Goal: Find specific page/section

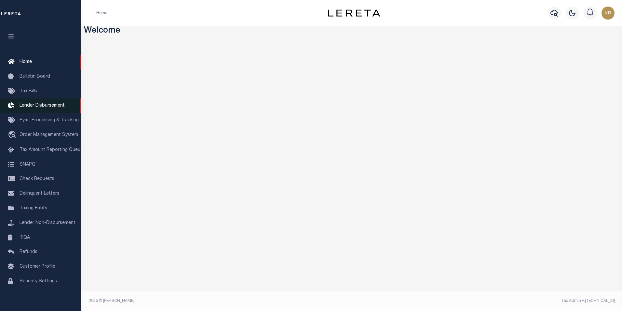
click at [35, 108] on span "Lender Disbursement" at bounding box center [42, 105] width 45 height 5
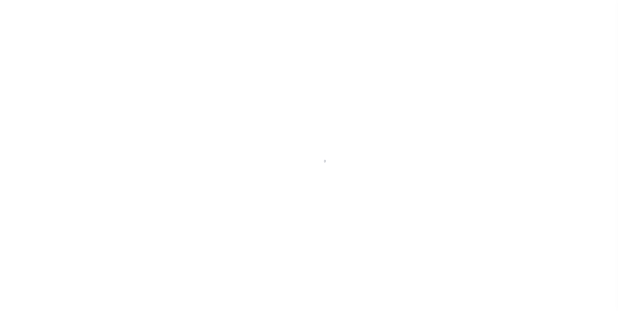
scroll to position [7, 0]
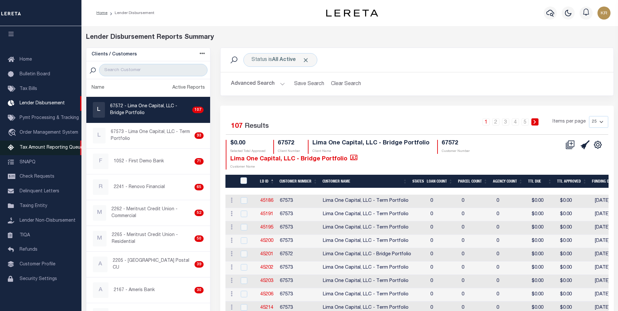
click at [34, 145] on span "Tax Amount Reporting Queue" at bounding box center [51, 147] width 63 height 5
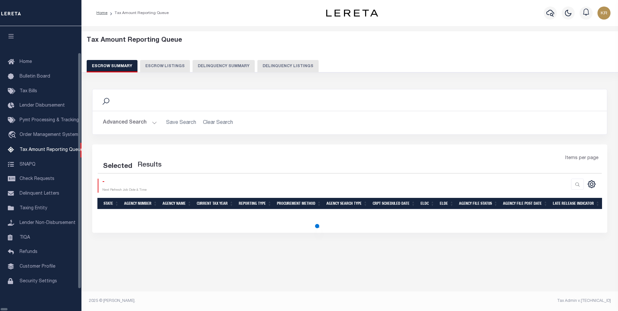
select select "100"
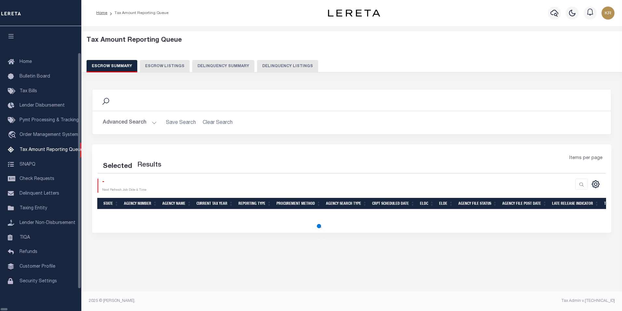
select select "100"
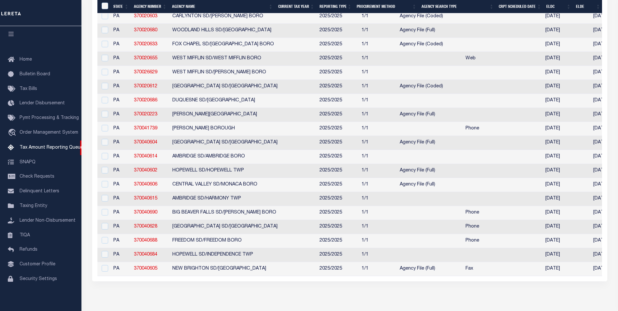
scroll to position [1406, 0]
